Goal: Find specific fact: Find specific fact

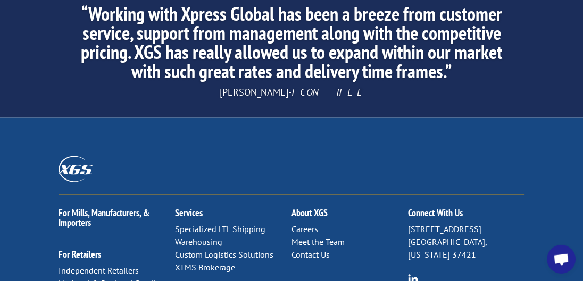
scroll to position [1931, 0]
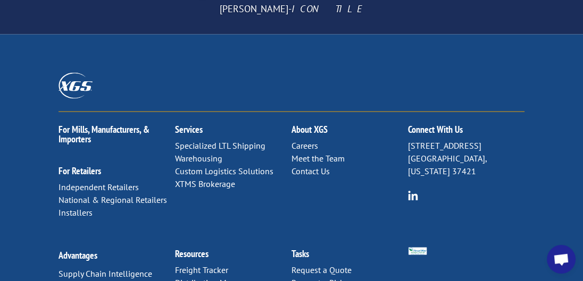
click at [211, 278] on link "Distribution Map" at bounding box center [205, 283] width 61 height 11
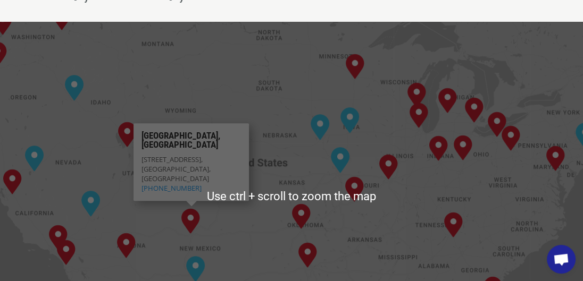
scroll to position [558, 0]
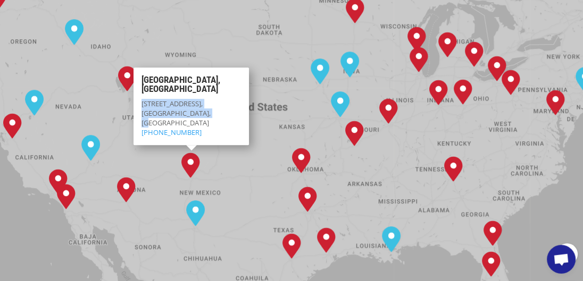
drag, startPoint x: 219, startPoint y: 95, endPoint x: 141, endPoint y: 83, distance: 79.0
click at [141, 83] on div "Albuquerque, NM 7400 Meridian Pl NW Ste C, Albuquerque, NM 87121, USA 505-768-1…" at bounding box center [190, 107] width 115 height 78
copy p "7400 Meridian Pl NW Ste C, Albuquerque, NM 87121"
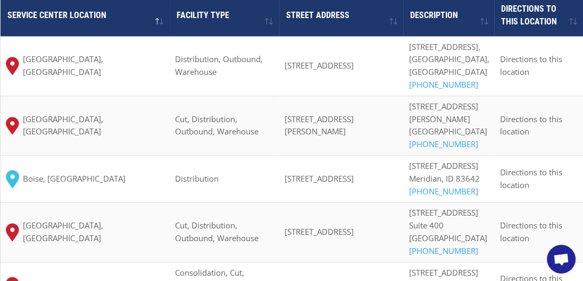
scroll to position [782, 0]
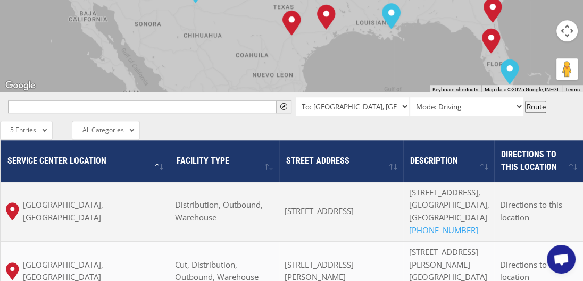
drag, startPoint x: 294, startPoint y: 179, endPoint x: 384, endPoint y: 198, distance: 92.0
click at [354, 206] on span "[STREET_ADDRESS]" at bounding box center [318, 211] width 69 height 11
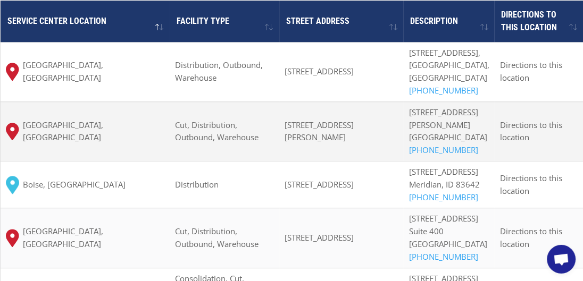
scroll to position [900, 0]
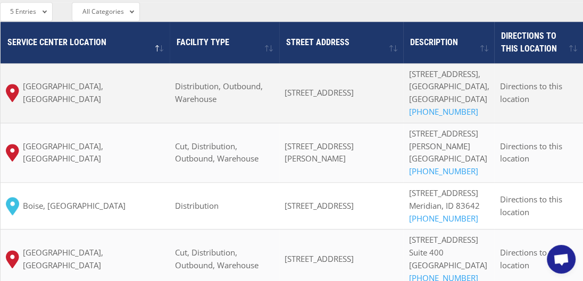
copy span "7400 Meridian Pl NW Ste C, Albuquerque, NM 87121"
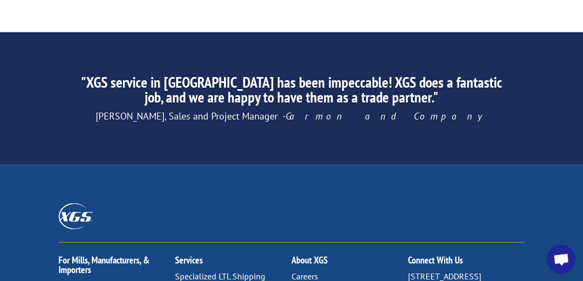
scroll to position [1917, 0]
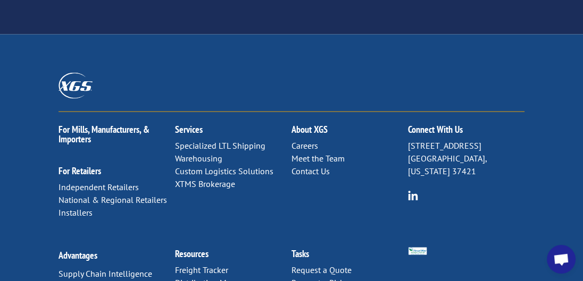
click at [202, 278] on link "Distribution Map" at bounding box center [205, 283] width 61 height 11
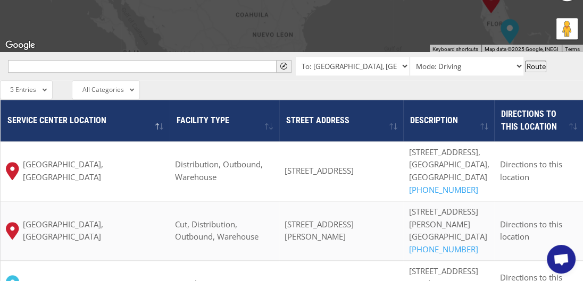
scroll to position [837, 0]
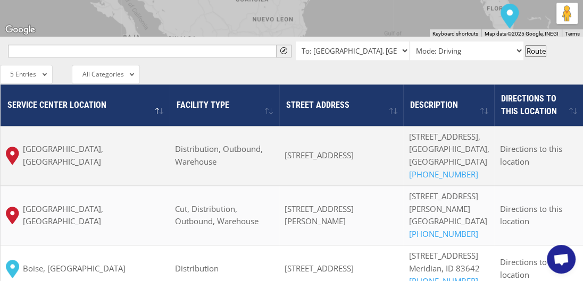
drag, startPoint x: 316, startPoint y: 128, endPoint x: 382, endPoint y: 143, distance: 67.1
click at [354, 150] on span "[STREET_ADDRESS]" at bounding box center [318, 155] width 69 height 11
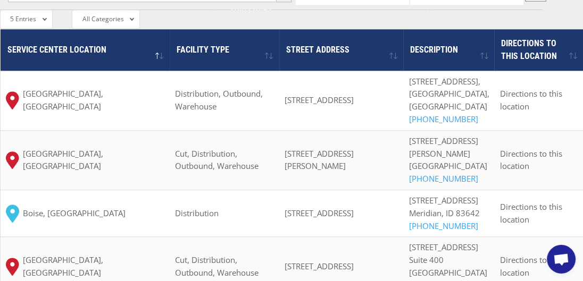
scroll to position [967, 0]
